Goal: Task Accomplishment & Management: Manage account settings

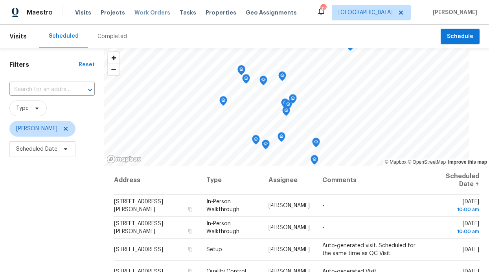
scroll to position [63, 0]
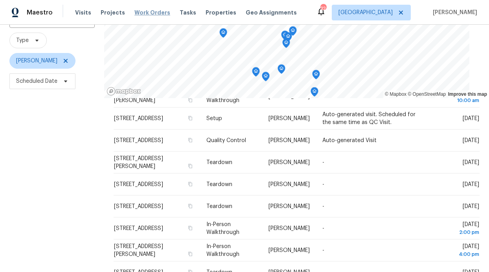
click at [145, 13] on span "Work Orders" at bounding box center [152, 13] width 36 height 8
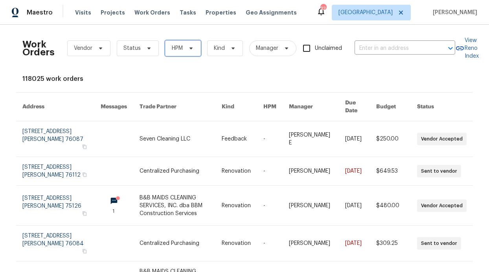
click at [178, 50] on span "HPM" at bounding box center [177, 48] width 11 height 8
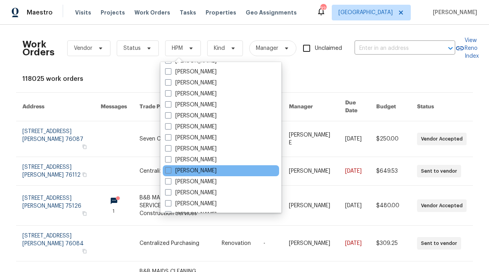
scroll to position [439, 0]
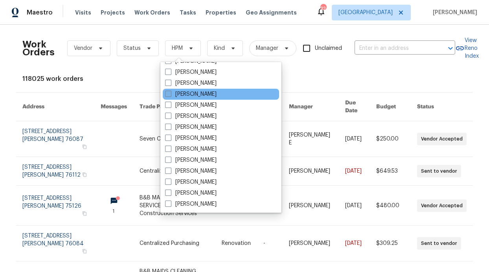
click at [210, 98] on label "[PERSON_NAME]" at bounding box center [190, 94] width 51 height 8
click at [170, 95] on input "[PERSON_NAME]" at bounding box center [167, 92] width 5 height 5
checkbox input "true"
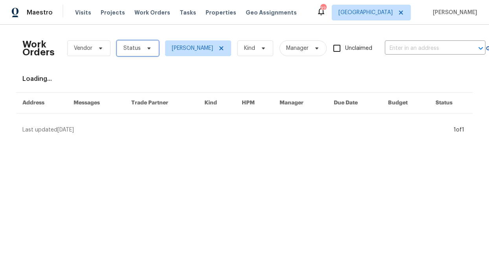
click at [141, 53] on span "Status" at bounding box center [138, 48] width 42 height 16
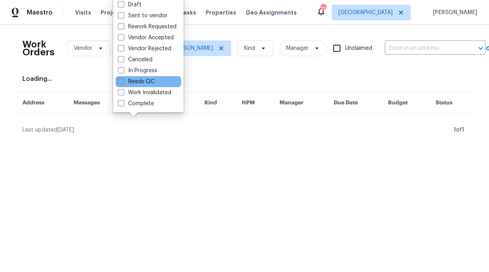
click at [147, 84] on label "Needs QC" at bounding box center [136, 82] width 37 height 8
click at [123, 83] on input "Needs QC" at bounding box center [120, 80] width 5 height 5
checkbox input "true"
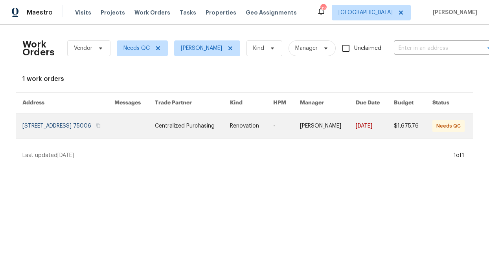
click at [155, 139] on link at bounding box center [134, 126] width 40 height 25
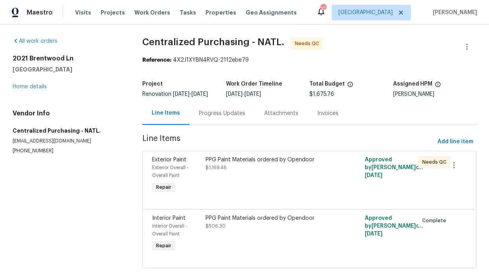
click at [222, 117] on div "Progress Updates" at bounding box center [222, 114] width 46 height 8
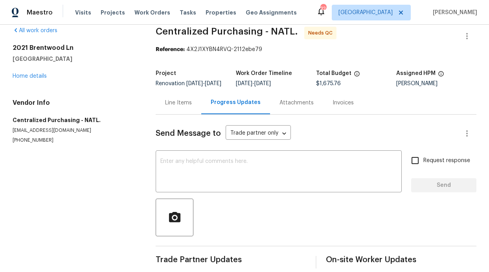
scroll to position [31, 0]
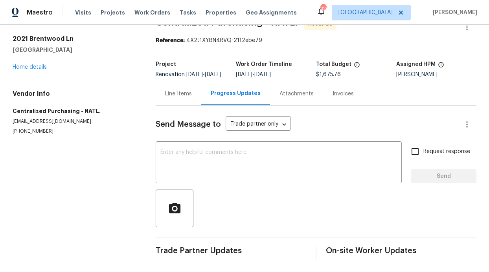
click at [180, 92] on div "Line Items" at bounding box center [179, 93] width 46 height 23
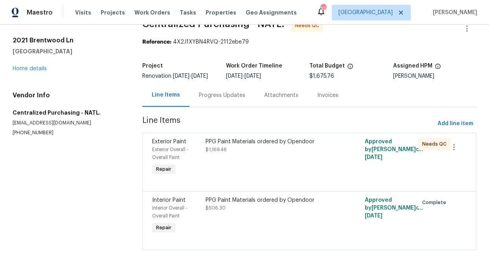
click at [273, 149] on div "PPG Paint Materials ordered by Opendoor $1,169.46" at bounding box center [269, 158] width 133 height 44
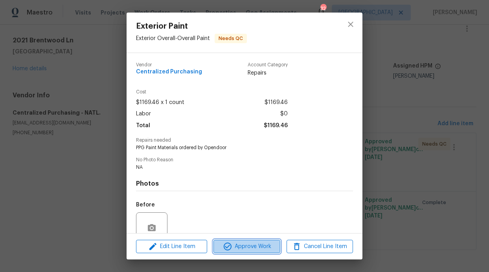
click at [235, 251] on span "Approve Work" at bounding box center [247, 247] width 62 height 10
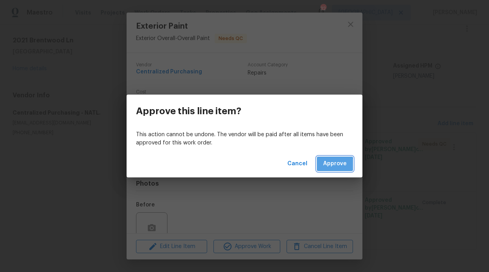
click at [324, 166] on span "Approve" at bounding box center [335, 164] width 24 height 10
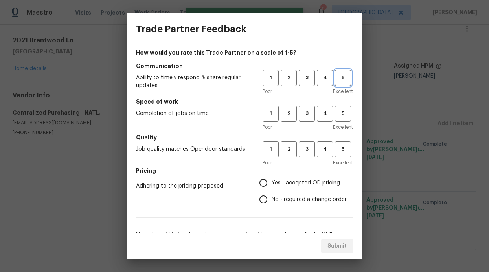
click at [339, 81] on span "5" at bounding box center [343, 77] width 15 height 9
click at [336, 117] on span "5" at bounding box center [343, 113] width 15 height 9
click at [338, 145] on span "5" at bounding box center [343, 149] width 15 height 9
click at [304, 179] on span "Yes - accepted OD pricing" at bounding box center [306, 183] width 68 height 8
click at [272, 179] on input "Yes - accepted OD pricing" at bounding box center [263, 183] width 17 height 17
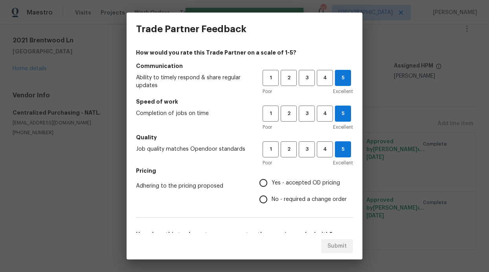
radio input "true"
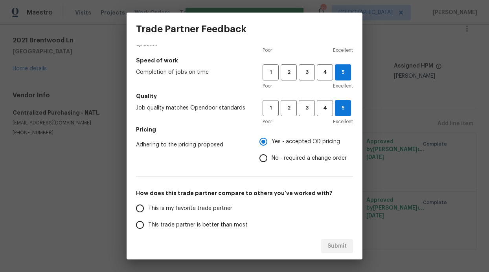
scroll to position [127, 0]
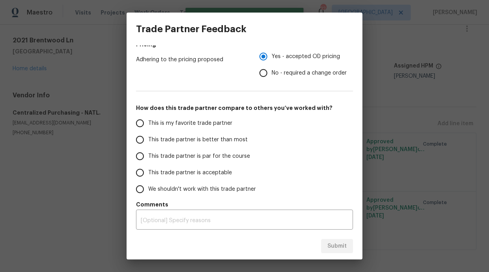
click at [183, 145] on label "This trade partner is better than most" at bounding box center [194, 140] width 124 height 17
click at [148, 145] on input "This trade partner is better than most" at bounding box center [140, 140] width 17 height 17
click at [335, 251] on button "Submit" at bounding box center [337, 246] width 32 height 15
radio input "true"
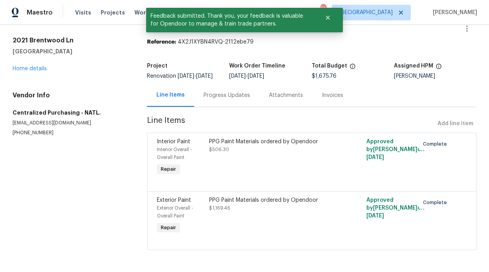
click at [81, 109] on h5 "Centralized Purchasing - NATL." at bounding box center [71, 113] width 116 height 8
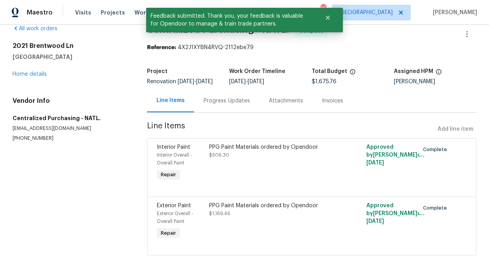
scroll to position [0, 0]
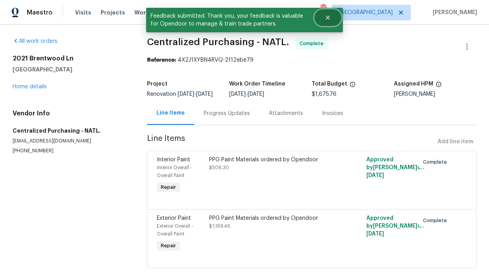
click at [330, 17] on icon "Close" at bounding box center [328, 18] width 6 height 6
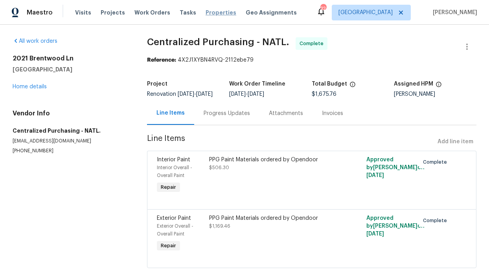
click at [205, 12] on span "Properties" at bounding box center [220, 13] width 31 height 8
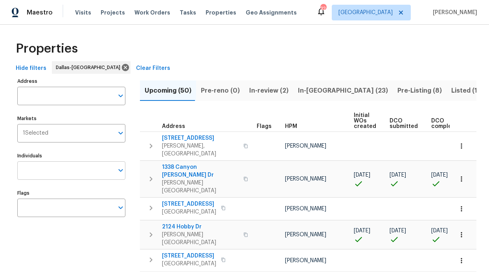
scroll to position [2, 0]
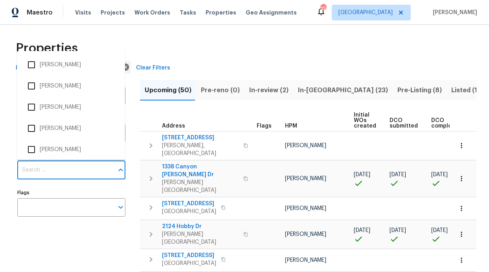
click at [69, 175] on input "Individuals" at bounding box center [65, 170] width 96 height 18
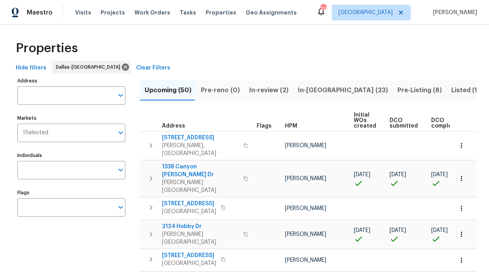
click at [39, 157] on label "Individuals" at bounding box center [71, 155] width 108 height 5
click at [39, 161] on input "Individuals" at bounding box center [65, 170] width 96 height 18
click at [39, 164] on input "Individuals" at bounding box center [65, 170] width 96 height 18
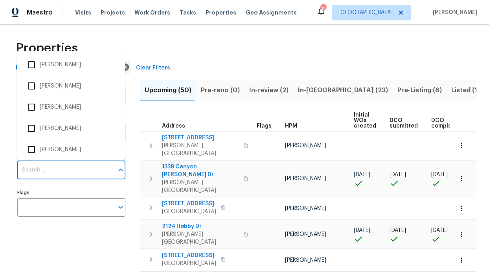
click at [39, 167] on input "Individuals" at bounding box center [65, 170] width 96 height 18
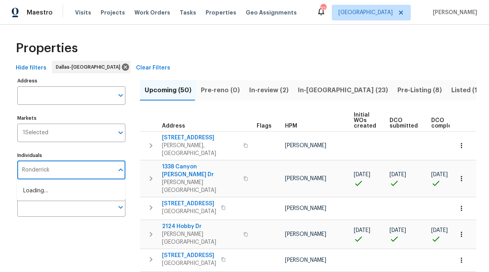
type input "Ronderrick"
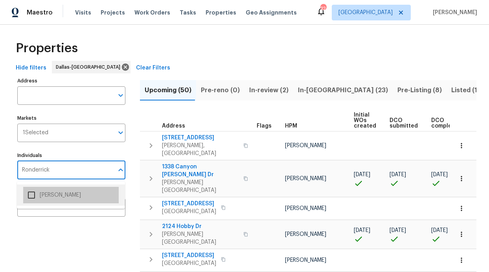
click at [61, 194] on li "[PERSON_NAME]" at bounding box center [70, 195] width 95 height 17
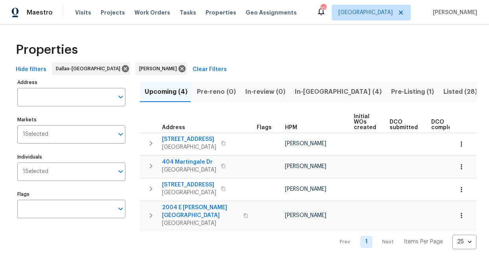
click at [301, 95] on span "In-reno (4)" at bounding box center [338, 91] width 87 height 11
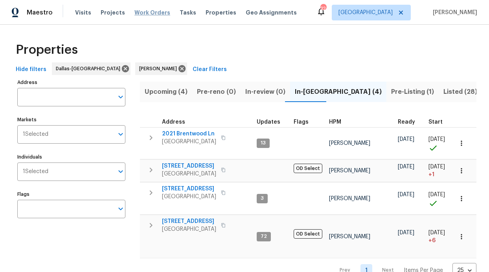
click at [153, 11] on span "Work Orders" at bounding box center [152, 13] width 36 height 8
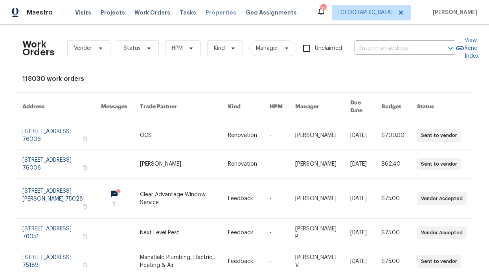
click at [210, 10] on span "Properties" at bounding box center [220, 13] width 31 height 8
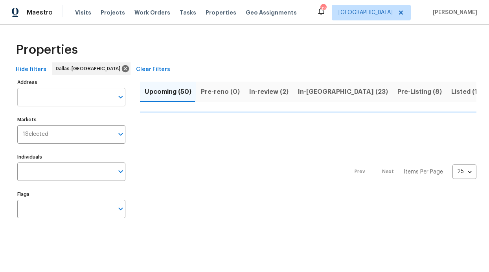
click at [54, 97] on input "Address" at bounding box center [65, 97] width 96 height 18
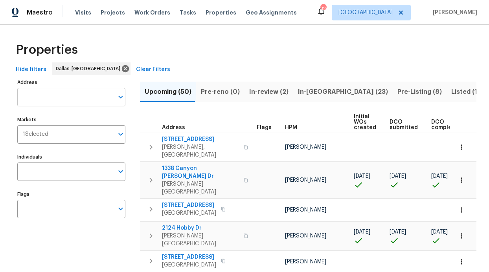
click at [42, 98] on input "Address" at bounding box center [65, 97] width 96 height 18
paste input "3855 Crest Cove Cir"
type input "3855 Crest Cove Cir"
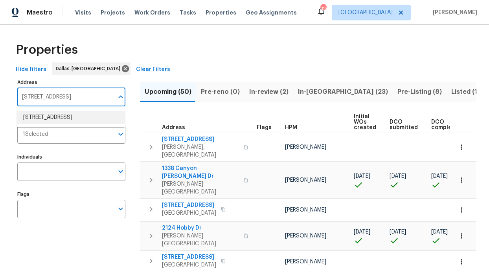
click at [57, 118] on li "3855 Crest Cove Cir Dallas TX 75244" at bounding box center [71, 117] width 108 height 13
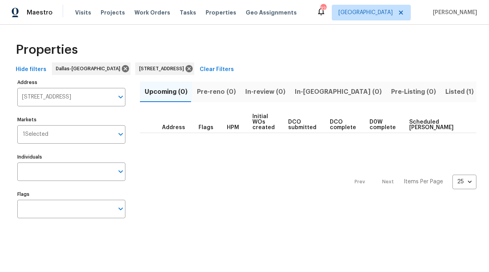
click at [445, 94] on span "Listed (1)" at bounding box center [459, 91] width 28 height 11
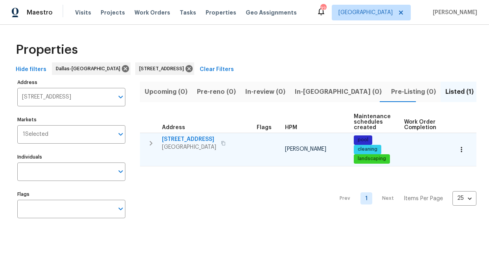
click at [187, 140] on span "3855 Crest Cove Cir" at bounding box center [189, 140] width 54 height 8
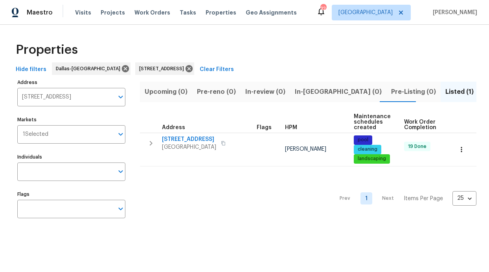
click at [156, 20] on div "Visits Projects Work Orders Tasks Properties Geo Assignments" at bounding box center [190, 13] width 231 height 16
click at [153, 15] on span "Work Orders" at bounding box center [152, 13] width 36 height 8
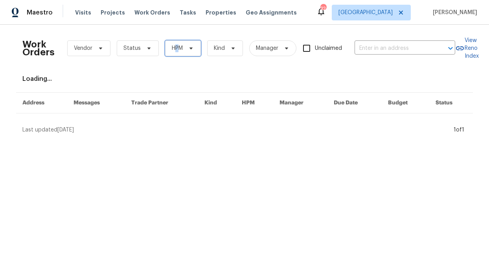
click at [173, 48] on span "HPM" at bounding box center [177, 48] width 11 height 8
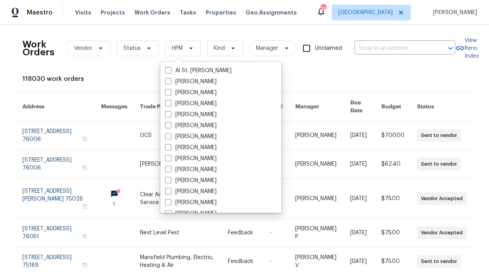
click at [85, 17] on div "Visits Projects Work Orders Tasks Properties Geo Assignments" at bounding box center [190, 13] width 231 height 16
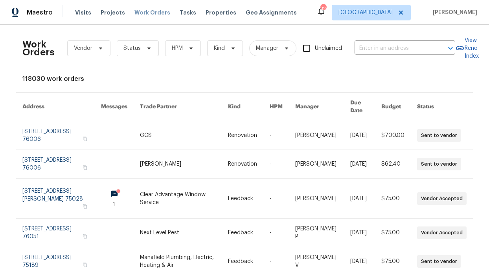
click at [134, 15] on span "Work Orders" at bounding box center [152, 13] width 36 height 8
click at [180, 42] on span "HPM" at bounding box center [183, 48] width 36 height 16
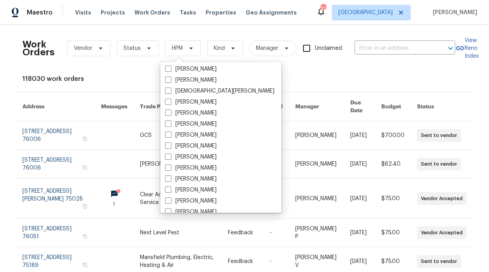
scroll to position [439, 0]
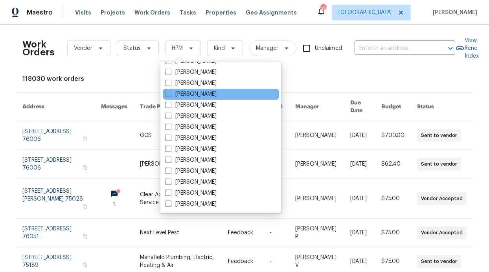
click at [191, 92] on label "[PERSON_NAME]" at bounding box center [190, 94] width 51 height 8
click at [170, 92] on input "[PERSON_NAME]" at bounding box center [167, 92] width 5 height 5
checkbox input "true"
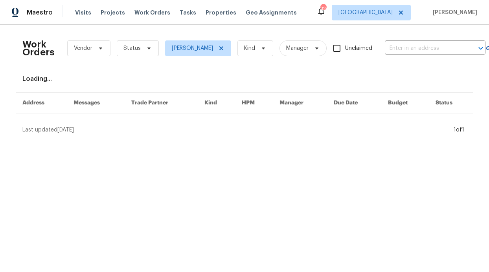
click at [138, 57] on div "Work Orders Vendor Status RonDerrick Jackson Kind Manager Unclaimed ​" at bounding box center [253, 48] width 463 height 35
click at [138, 55] on span "Status" at bounding box center [138, 48] width 42 height 16
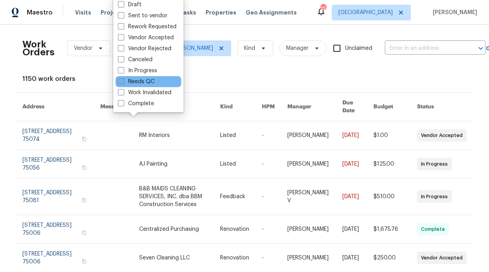
click at [145, 85] on label "Needs QC" at bounding box center [136, 82] width 37 height 8
click at [123, 83] on input "Needs QC" at bounding box center [120, 80] width 5 height 5
checkbox input "true"
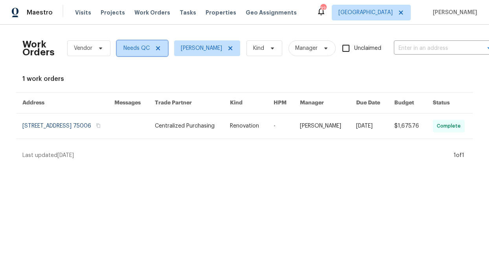
click at [159, 49] on span "Needs QC" at bounding box center [142, 48] width 51 height 16
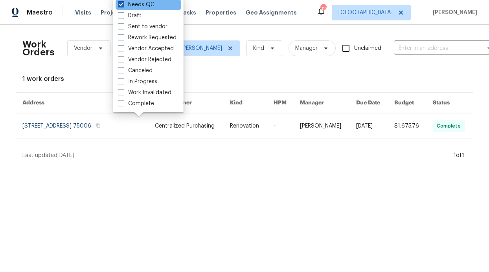
click at [123, 7] on span at bounding box center [121, 4] width 6 height 6
click at [123, 6] on input "Needs QC" at bounding box center [120, 3] width 5 height 5
checkbox input "false"
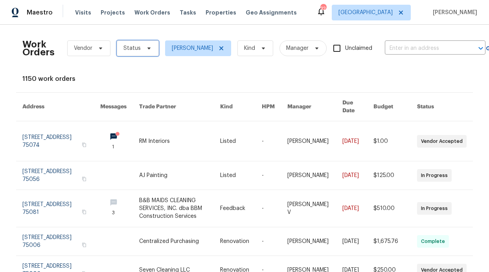
click at [136, 43] on span "Status" at bounding box center [138, 48] width 42 height 16
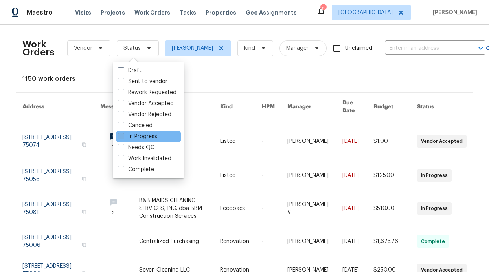
click at [127, 136] on label "In Progress" at bounding box center [137, 137] width 39 height 8
click at [123, 136] on input "In Progress" at bounding box center [120, 135] width 5 height 5
checkbox input "true"
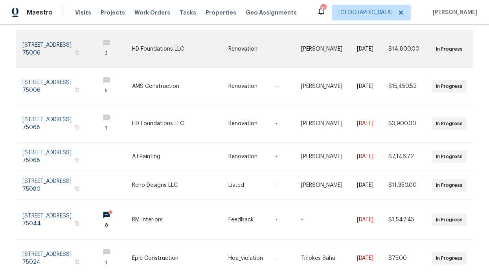
scroll to position [232, 0]
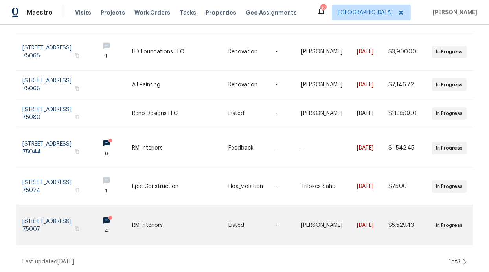
click at [42, 220] on link at bounding box center [57, 225] width 71 height 40
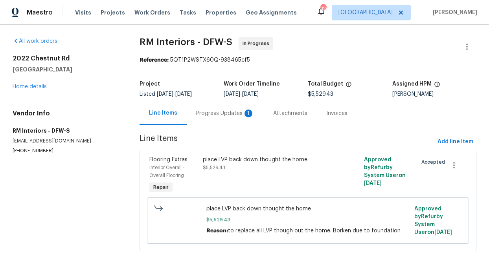
click at [219, 110] on div "Progress Updates 1" at bounding box center [225, 114] width 58 height 8
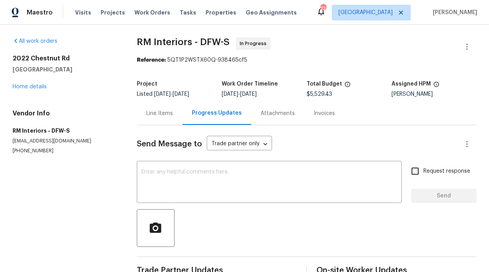
click at [17, 77] on div "2022 Chestnut Rd Carrollton, TX 75007 Home details" at bounding box center [65, 73] width 105 height 36
click at [18, 83] on div "2022 Chestnut Rd Carrollton, TX 75007 Home details" at bounding box center [65, 73] width 105 height 36
click at [35, 86] on link "Home details" at bounding box center [30, 87] width 34 height 6
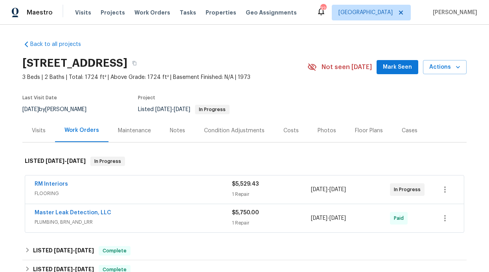
click at [163, 135] on div "Notes" at bounding box center [177, 130] width 34 height 23
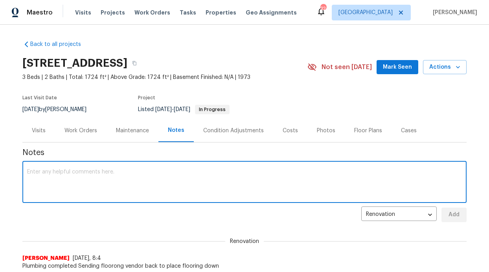
click at [160, 179] on textarea at bounding box center [244, 183] width 435 height 28
type textarea "Home has asbestos in flooring causing delay in replacing flooring"
click at [448, 214] on span "Add" at bounding box center [454, 215] width 13 height 10
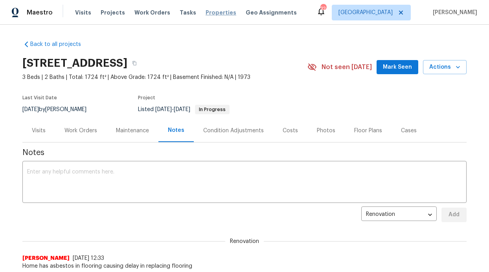
click at [205, 12] on span "Properties" at bounding box center [220, 13] width 31 height 8
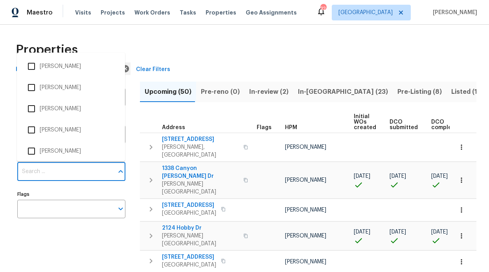
click at [35, 169] on input "Individuals" at bounding box center [65, 172] width 96 height 18
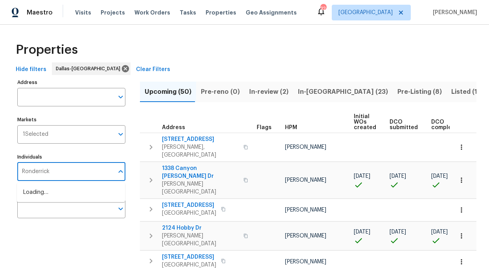
type input "Ronderrick"
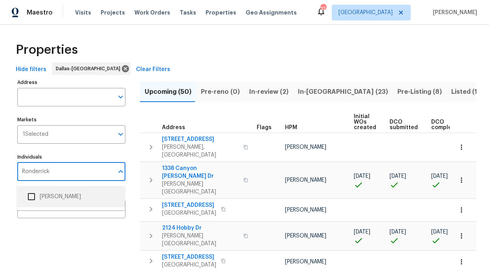
click at [68, 185] on ul "[PERSON_NAME]" at bounding box center [71, 197] width 108 height 28
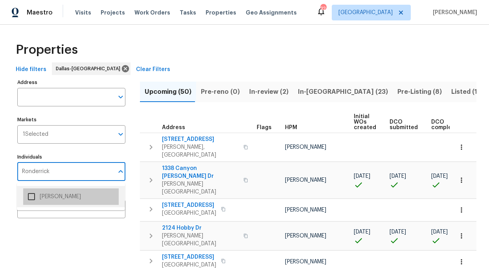
click at [66, 192] on li "[PERSON_NAME]" at bounding box center [70, 197] width 95 height 17
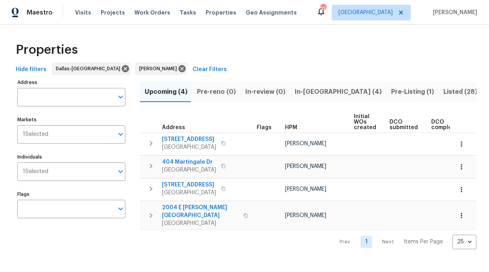
click at [303, 88] on span "In-reno (4)" at bounding box center [338, 91] width 87 height 11
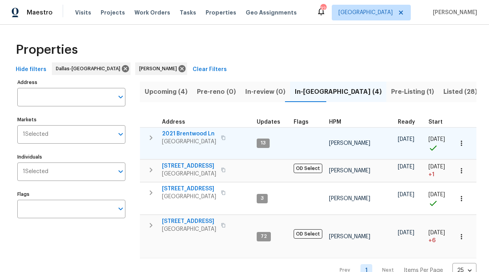
click at [185, 134] on span "2021 Brentwood Ln" at bounding box center [189, 134] width 54 height 8
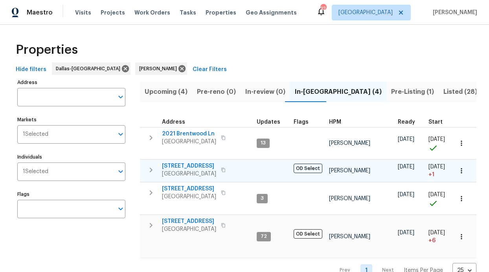
click at [185, 163] on span "2813 E 15th St" at bounding box center [189, 166] width 54 height 8
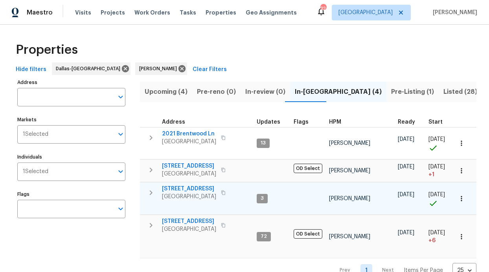
click at [197, 188] on span "720 Lake Grove Dr" at bounding box center [189, 189] width 54 height 8
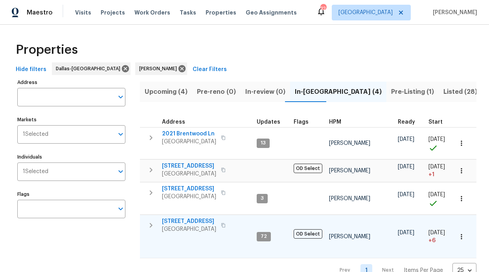
click at [190, 221] on span "6211 Crested Butte Dr" at bounding box center [189, 222] width 54 height 8
click at [81, 19] on div "Visits Projects Work Orders Tasks Properties Geo Assignments" at bounding box center [190, 13] width 231 height 16
click at [80, 13] on span "Visits" at bounding box center [83, 13] width 16 height 8
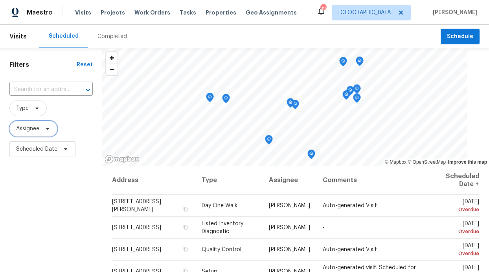
click at [34, 124] on span "Assignee" at bounding box center [33, 129] width 48 height 16
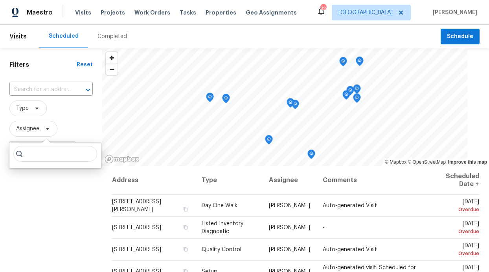
click at [35, 154] on input "search" at bounding box center [55, 154] width 84 height 16
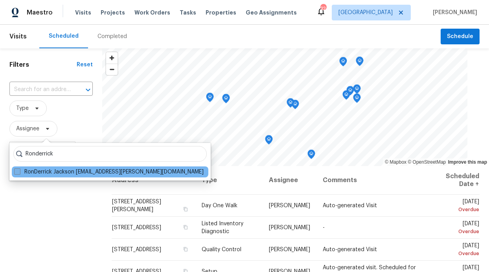
type input "Ronderrick"
click at [38, 171] on label "RonDerrick Jackson ron.jackson@opendoor.com" at bounding box center [108, 172] width 189 height 8
click at [19, 171] on input "RonDerrick Jackson ron.jackson@opendoor.com" at bounding box center [16, 170] width 5 height 5
checkbox input "true"
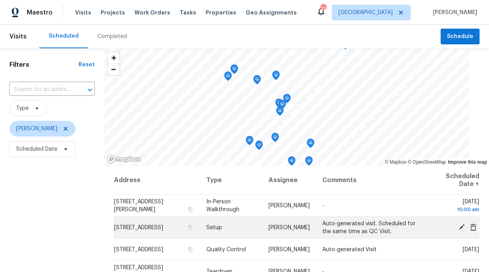
click at [458, 229] on icon at bounding box center [461, 227] width 7 height 7
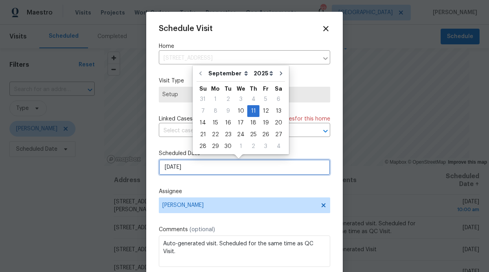
click at [182, 170] on input "9/11/2025" at bounding box center [244, 168] width 171 height 16
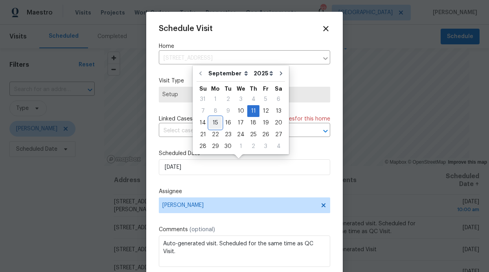
click at [216, 122] on div "15" at bounding box center [215, 122] width 13 height 11
type input "9/15/2025"
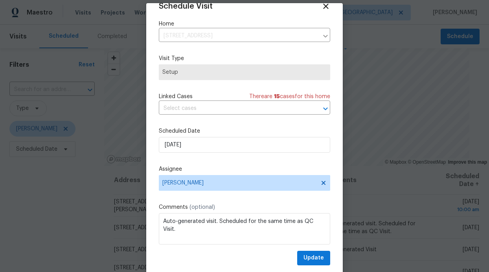
scroll to position [26, 0]
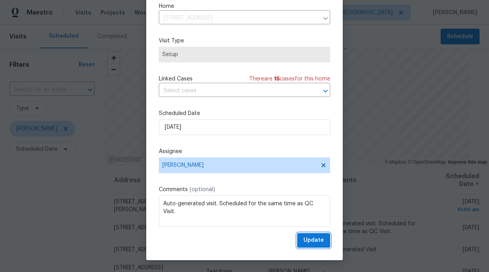
click at [312, 242] on span "Update" at bounding box center [313, 241] width 20 height 10
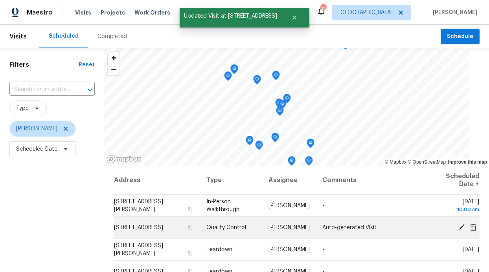
click at [458, 225] on icon at bounding box center [461, 227] width 6 height 6
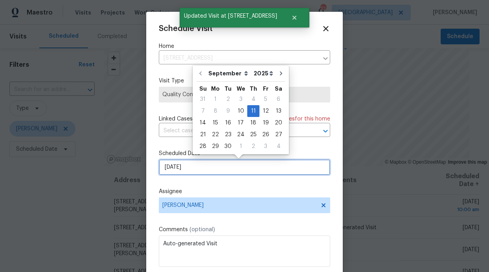
click at [234, 174] on input "9/11/2025" at bounding box center [244, 168] width 171 height 16
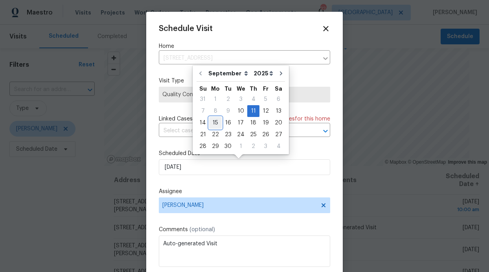
click at [210, 124] on div "15" at bounding box center [215, 122] width 13 height 11
type input "9/15/2025"
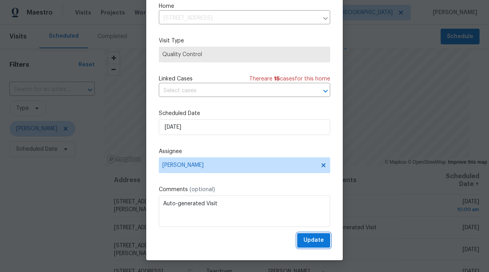
click at [309, 241] on span "Update" at bounding box center [313, 241] width 20 height 10
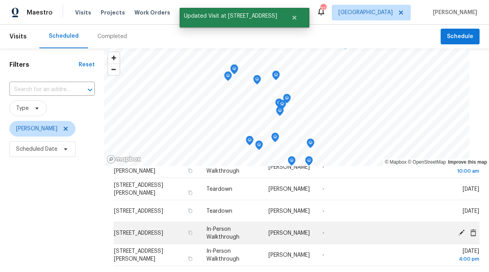
scroll to position [46, 0]
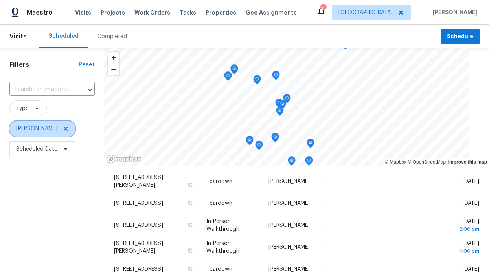
click at [68, 130] on icon at bounding box center [66, 129] width 4 height 4
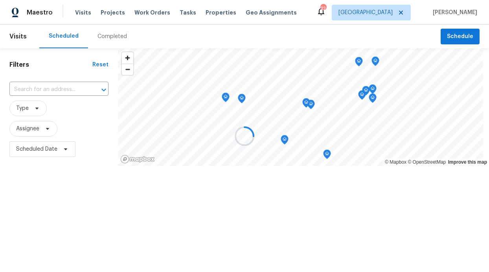
click at [52, 130] on div at bounding box center [244, 136] width 489 height 272
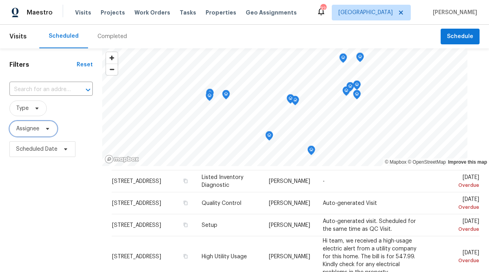
click at [38, 129] on span "Assignee" at bounding box center [27, 129] width 23 height 8
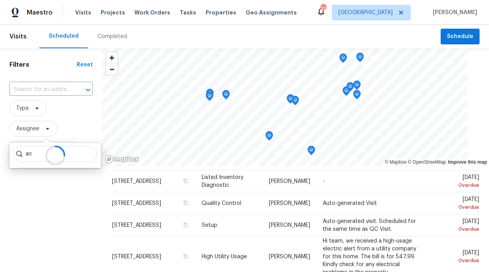
type input "a"
type input "alicia"
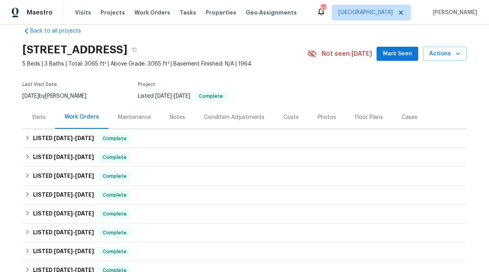
scroll to position [20, 0]
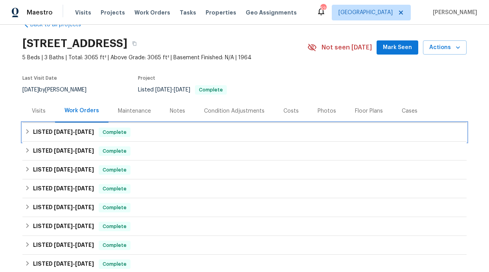
click at [83, 134] on span "7/2/25" at bounding box center [84, 132] width 19 height 6
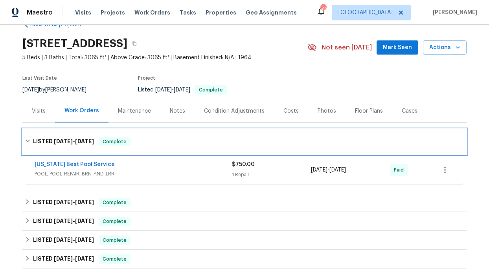
click at [85, 133] on div "LISTED 7/1/25 - 7/2/25 Complete" at bounding box center [244, 141] width 444 height 25
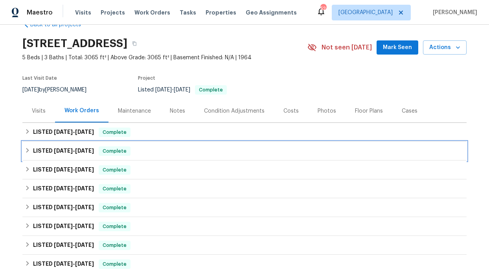
click at [68, 153] on span "6/20/25" at bounding box center [63, 151] width 19 height 6
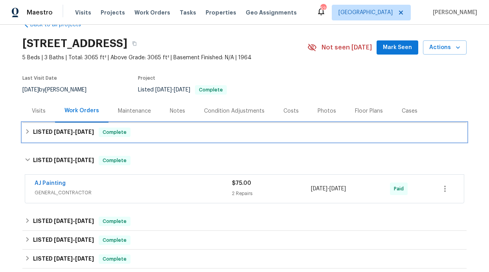
click at [70, 136] on h6 "LISTED 7/1/25 - 7/2/25" at bounding box center [63, 132] width 61 height 9
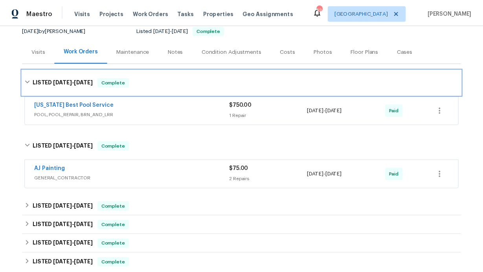
scroll to position [0, 0]
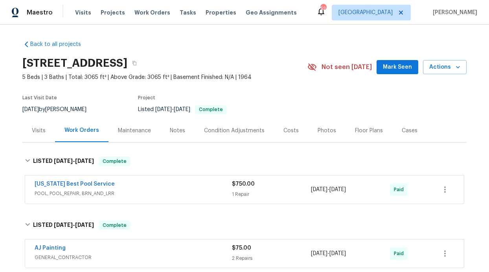
click at [96, 99] on div "Last Visit Date" at bounding box center [58, 99] width 73 height 9
drag, startPoint x: 157, startPoint y: 128, endPoint x: 165, endPoint y: 130, distance: 8.1
click at [160, 128] on div "Notes" at bounding box center [177, 130] width 34 height 23
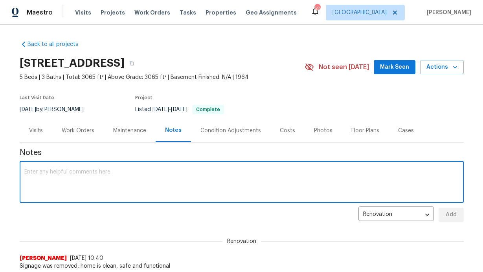
click at [142, 174] on textarea at bounding box center [241, 183] width 435 height 28
type textarea "Photos shoot home was cleaned"
click at [453, 213] on span "Add" at bounding box center [451, 215] width 13 height 10
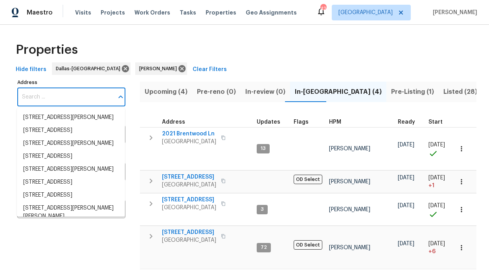
click at [61, 104] on input "Address" at bounding box center [65, 97] width 96 height 18
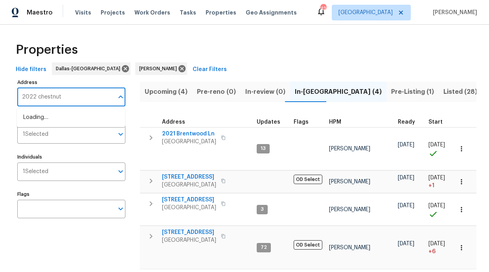
type input "2022 chestnut"
click at [46, 114] on li "2022 Chestnut Rd Carrollton TX 75007" at bounding box center [71, 117] width 108 height 13
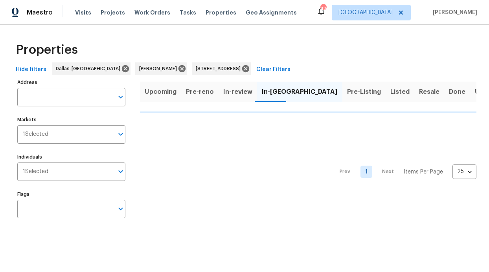
type input "2022 Chestnut Rd Carrollton TX 75007"
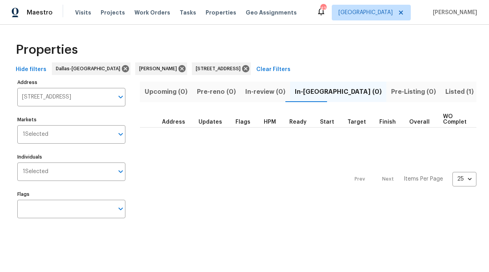
click at [445, 92] on span "Listed (1)" at bounding box center [459, 91] width 28 height 11
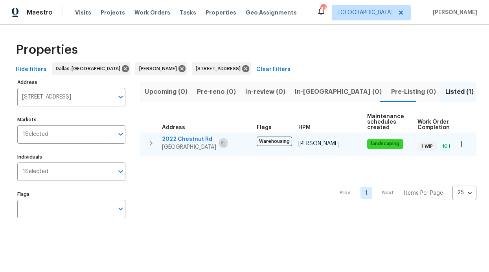
click at [222, 144] on icon "button" at bounding box center [223, 143] width 5 height 5
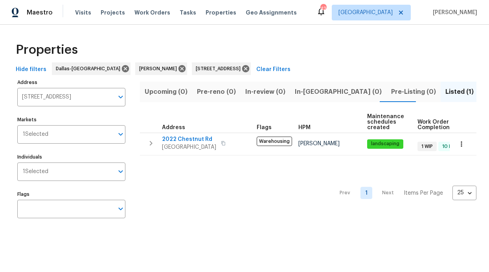
click at [161, 7] on div "Visits Projects Work Orders Tasks Properties Geo Assignments" at bounding box center [190, 13] width 231 height 16
click at [156, 9] on span "Work Orders" at bounding box center [152, 13] width 36 height 8
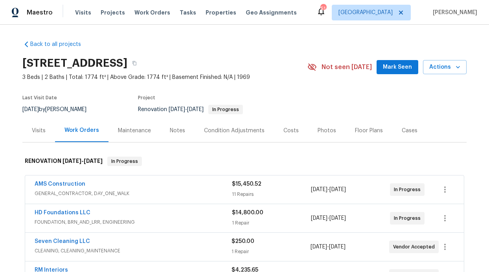
click at [396, 70] on span "Mark Seen" at bounding box center [397, 67] width 29 height 10
click at [173, 136] on div "Notes" at bounding box center [177, 130] width 34 height 23
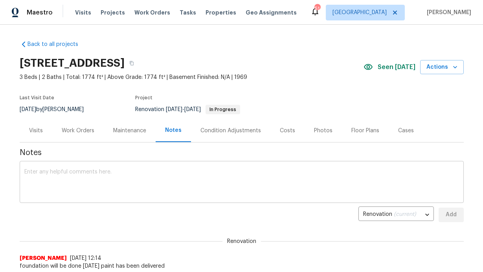
scroll to position [51, 0]
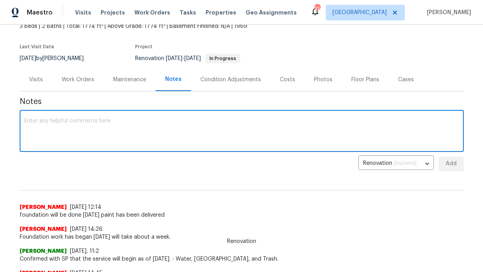
click at [159, 138] on textarea at bounding box center [241, 132] width 435 height 28
type textarea "No update"
click at [453, 164] on span "Add" at bounding box center [451, 164] width 13 height 10
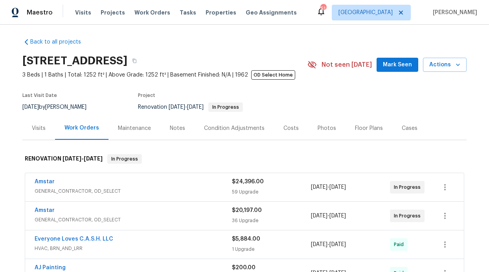
scroll to position [3, 0]
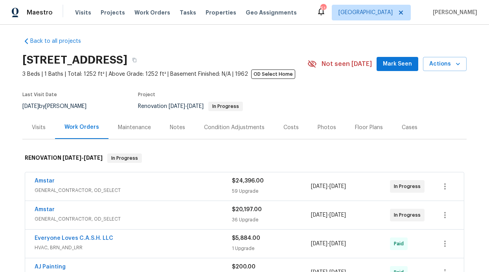
click at [180, 129] on div "Notes" at bounding box center [177, 128] width 15 height 8
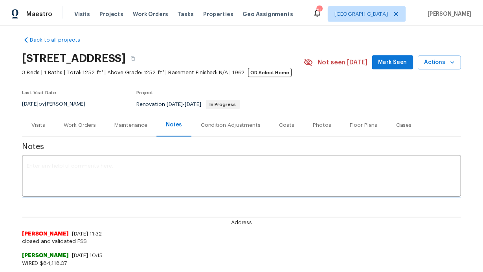
scroll to position [12, 0]
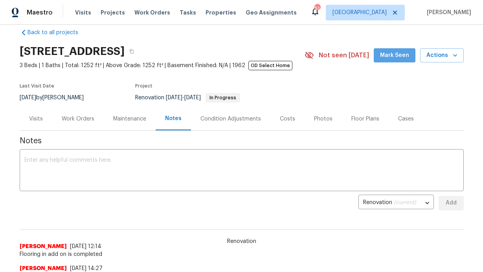
click at [396, 53] on span "Mark Seen" at bounding box center [394, 56] width 29 height 10
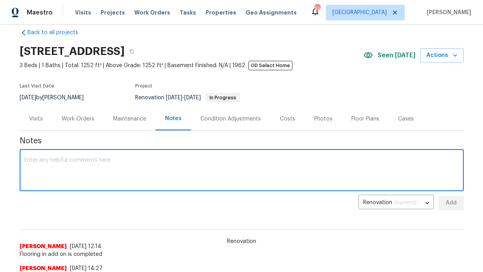
click at [128, 174] on textarea at bounding box center [241, 172] width 435 height 28
type textarea "No update date working is ongoing"
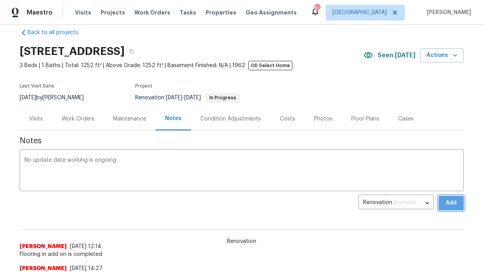
click at [457, 209] on button "Add" at bounding box center [451, 203] width 25 height 15
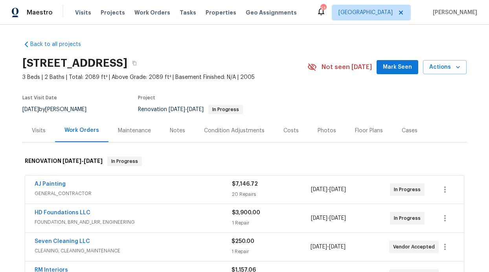
click at [181, 133] on div "Notes" at bounding box center [177, 130] width 34 height 23
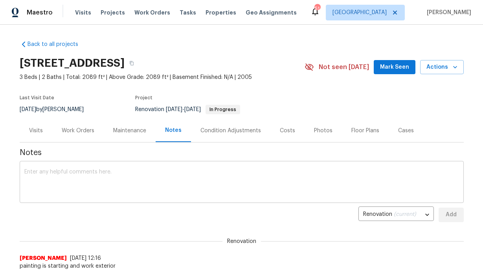
click at [182, 174] on textarea at bounding box center [241, 183] width 435 height 28
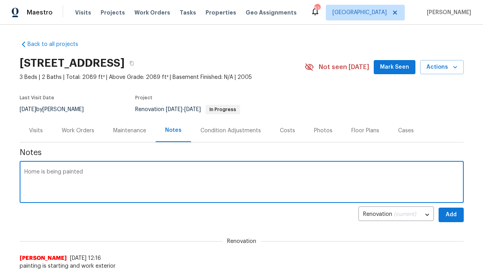
type textarea "Home is being painted"
click at [453, 211] on span "Add" at bounding box center [451, 215] width 13 height 10
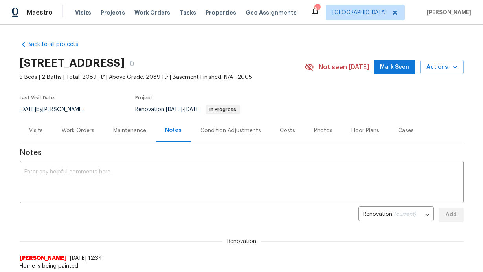
click at [393, 75] on div "720 Lake Grove Dr, Little Elm, TX 75068 3 Beds | 2 Baths | Total: 2089 ft² | Ab…" at bounding box center [242, 67] width 444 height 28
click at [393, 71] on span "Mark Seen" at bounding box center [394, 67] width 29 height 10
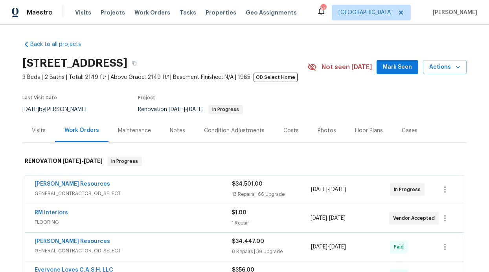
click at [376, 70] on div "Not seen [DATE]" at bounding box center [341, 66] width 69 height 9
click at [390, 66] on span "Mark Seen" at bounding box center [397, 67] width 29 height 10
click at [170, 132] on div "Notes" at bounding box center [177, 131] width 15 height 8
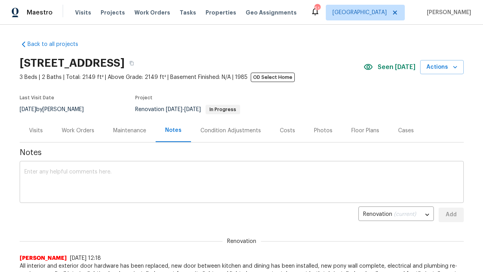
click at [177, 180] on textarea at bounding box center [241, 183] width 435 height 28
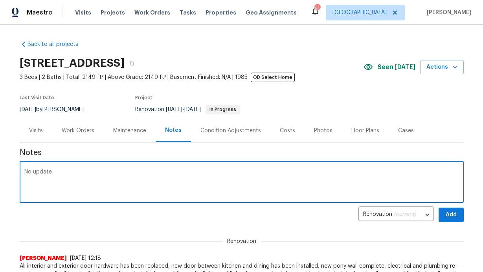
type textarea "No update"
click at [450, 215] on span "Add" at bounding box center [451, 215] width 13 height 10
